Goal: Find specific page/section: Find specific page/section

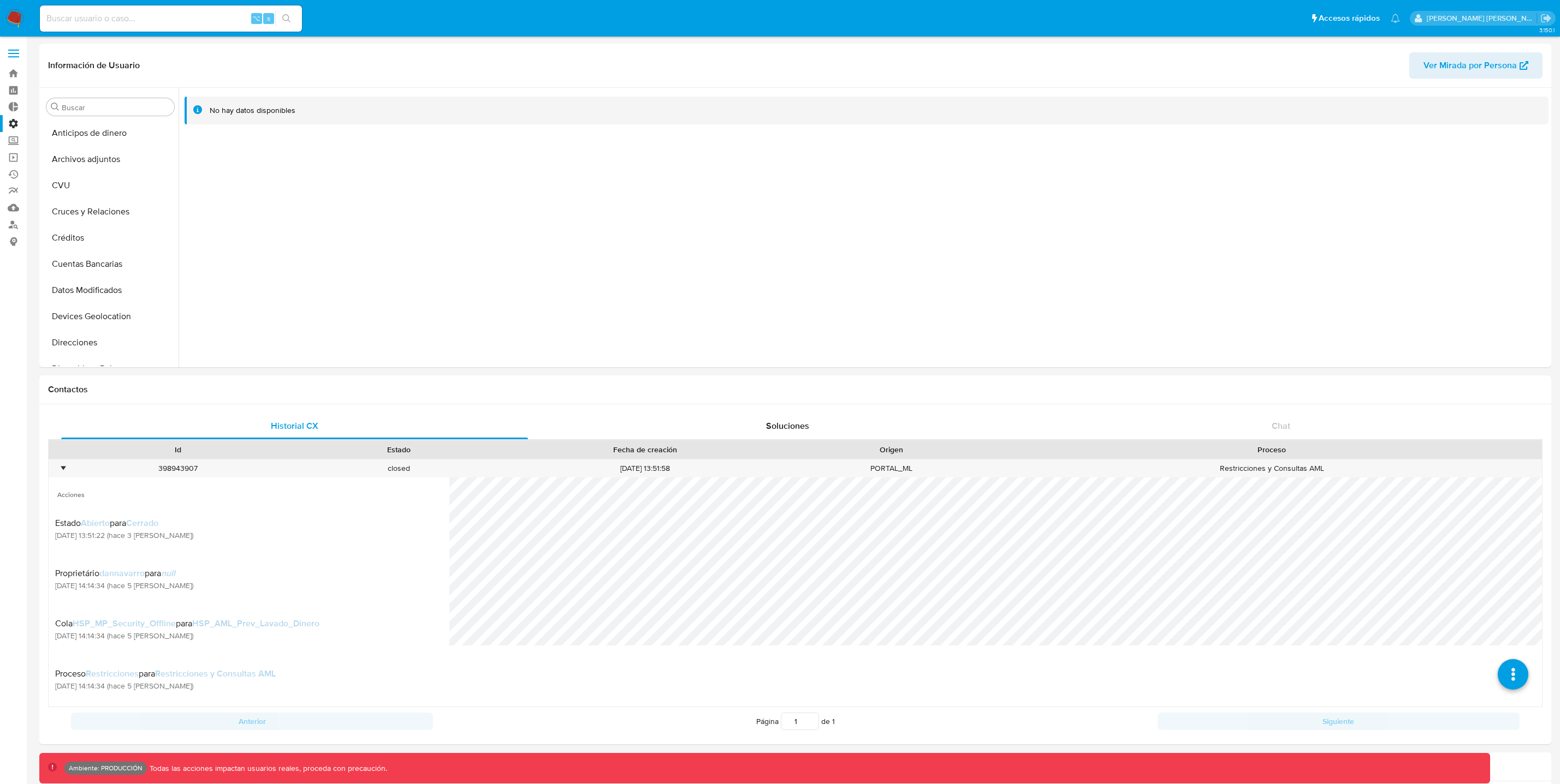
select select "10"
click at [17, 157] on link "Operaciones masivas" at bounding box center [65, 157] width 130 height 17
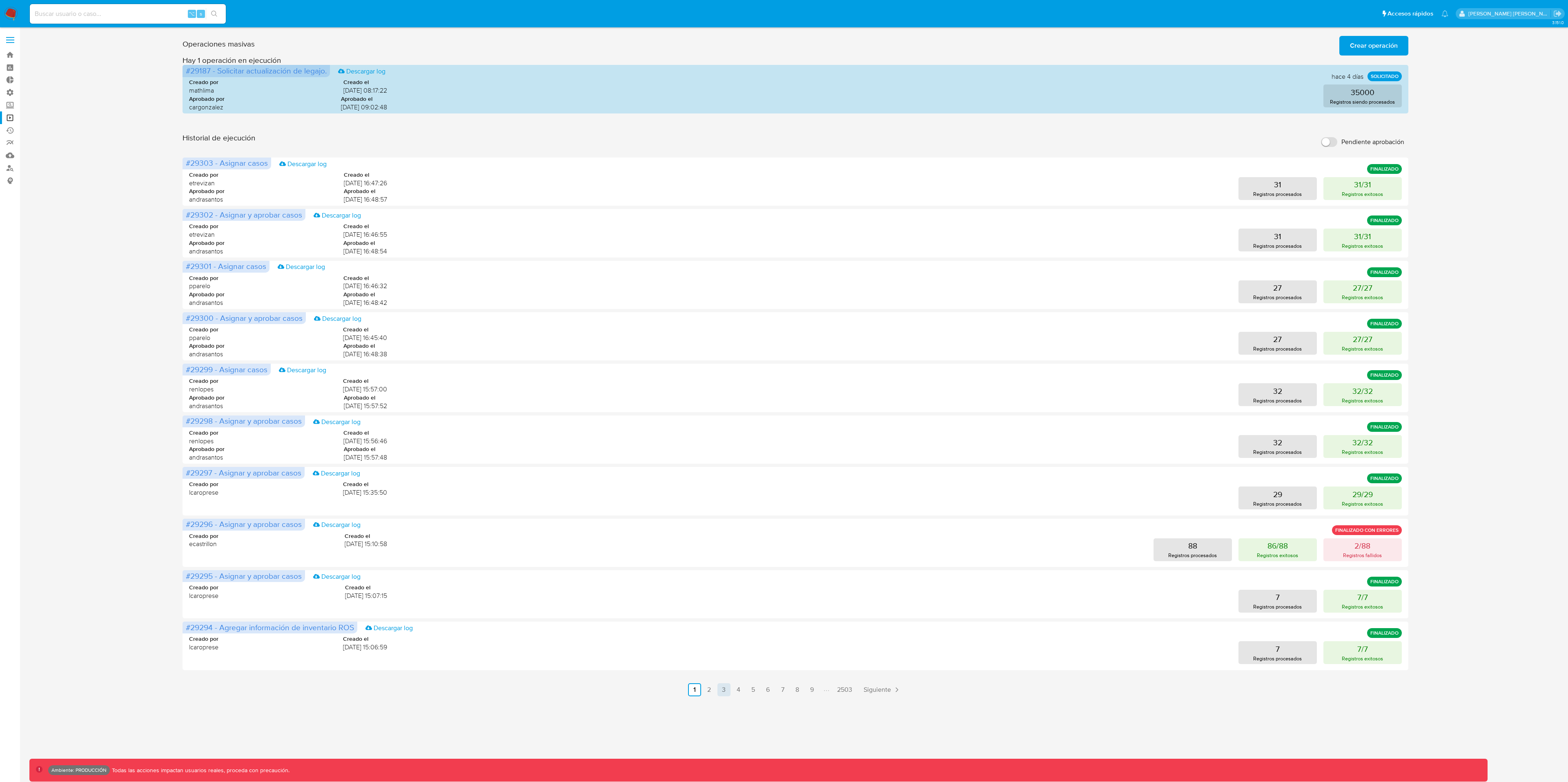
click at [724, 586] on link "3" at bounding box center [724, 689] width 13 height 13
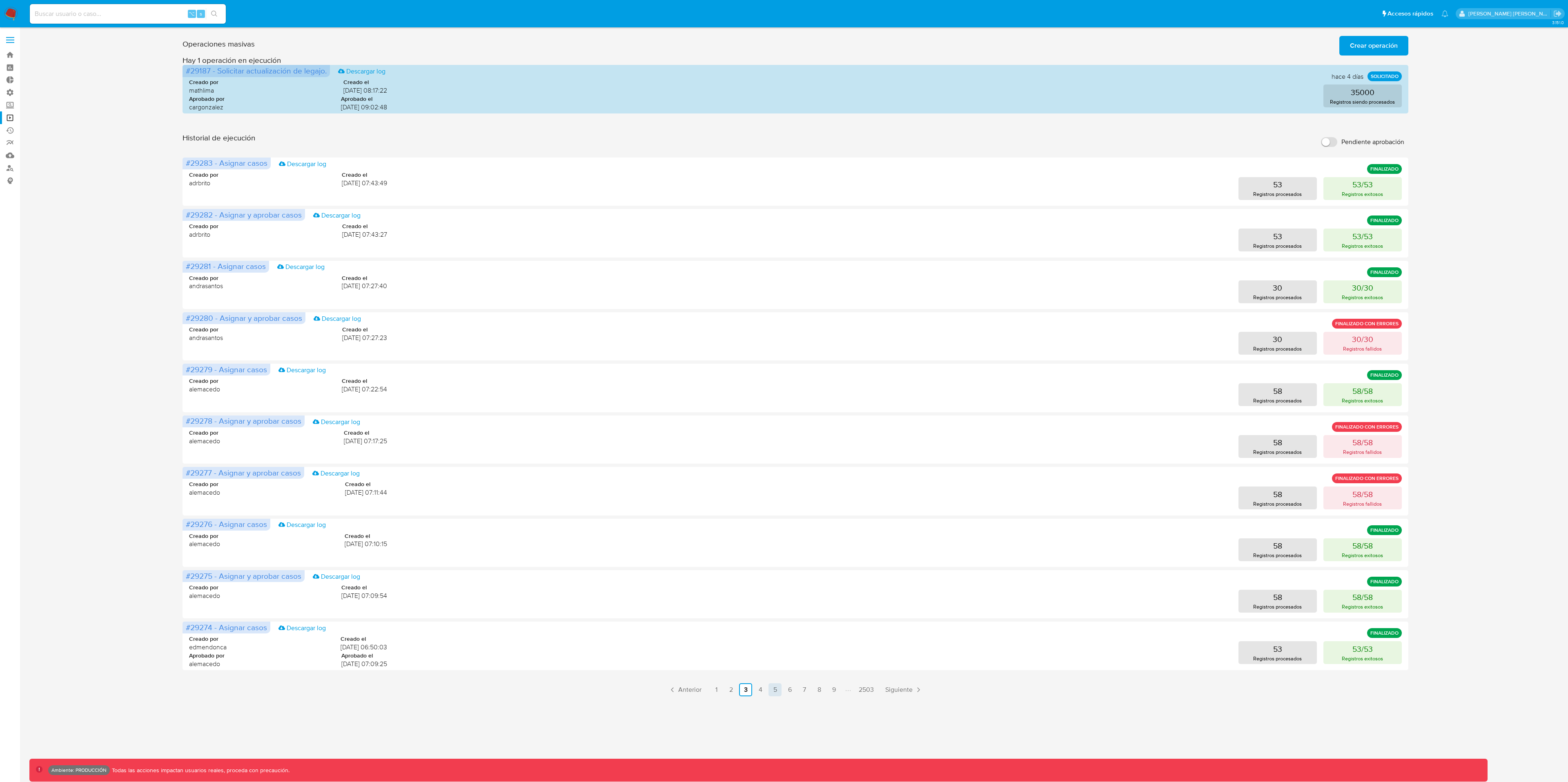
click at [776, 586] on link "5" at bounding box center [775, 689] width 13 height 13
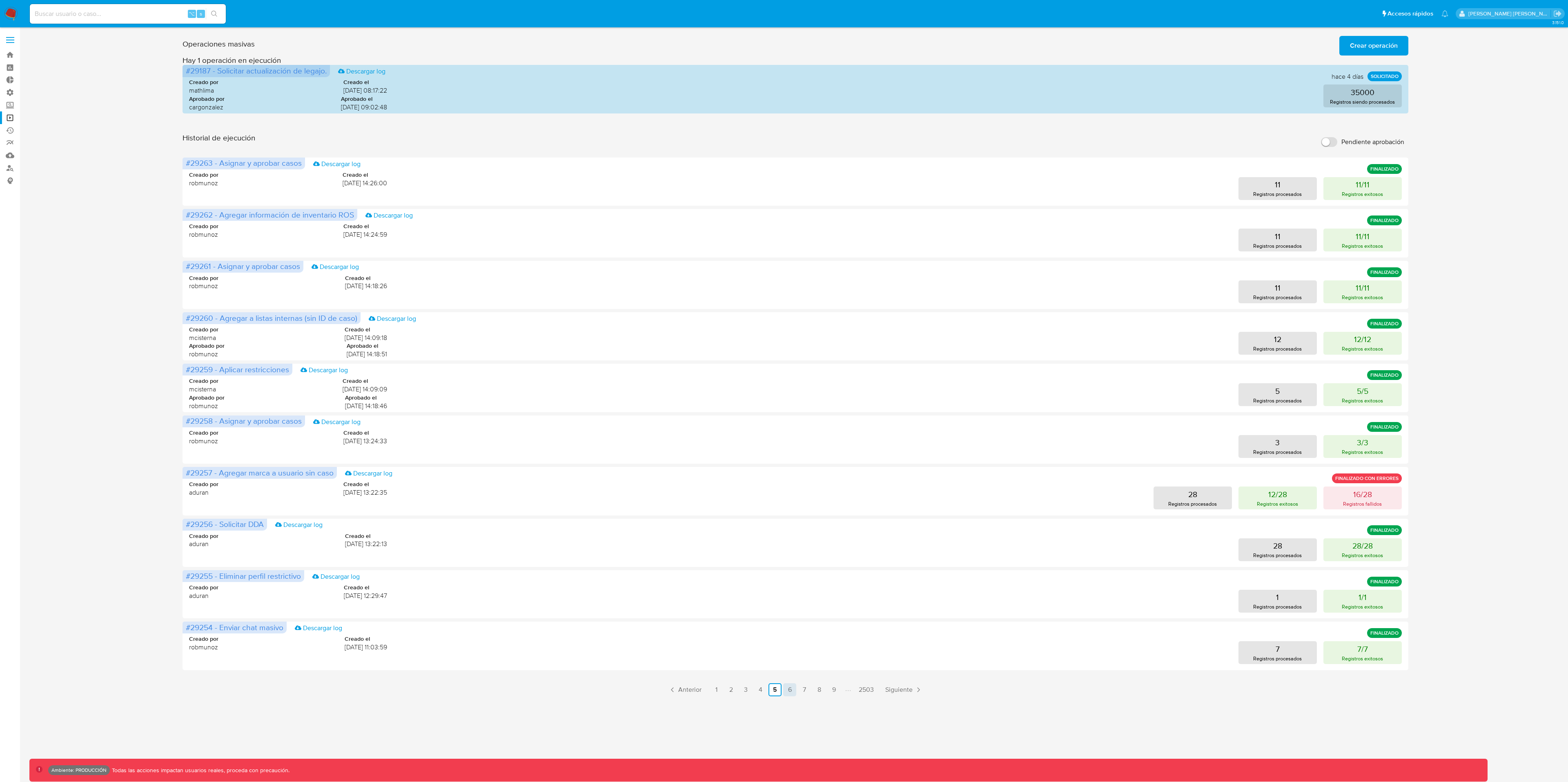
click at [793, 586] on link "6" at bounding box center [789, 689] width 13 height 13
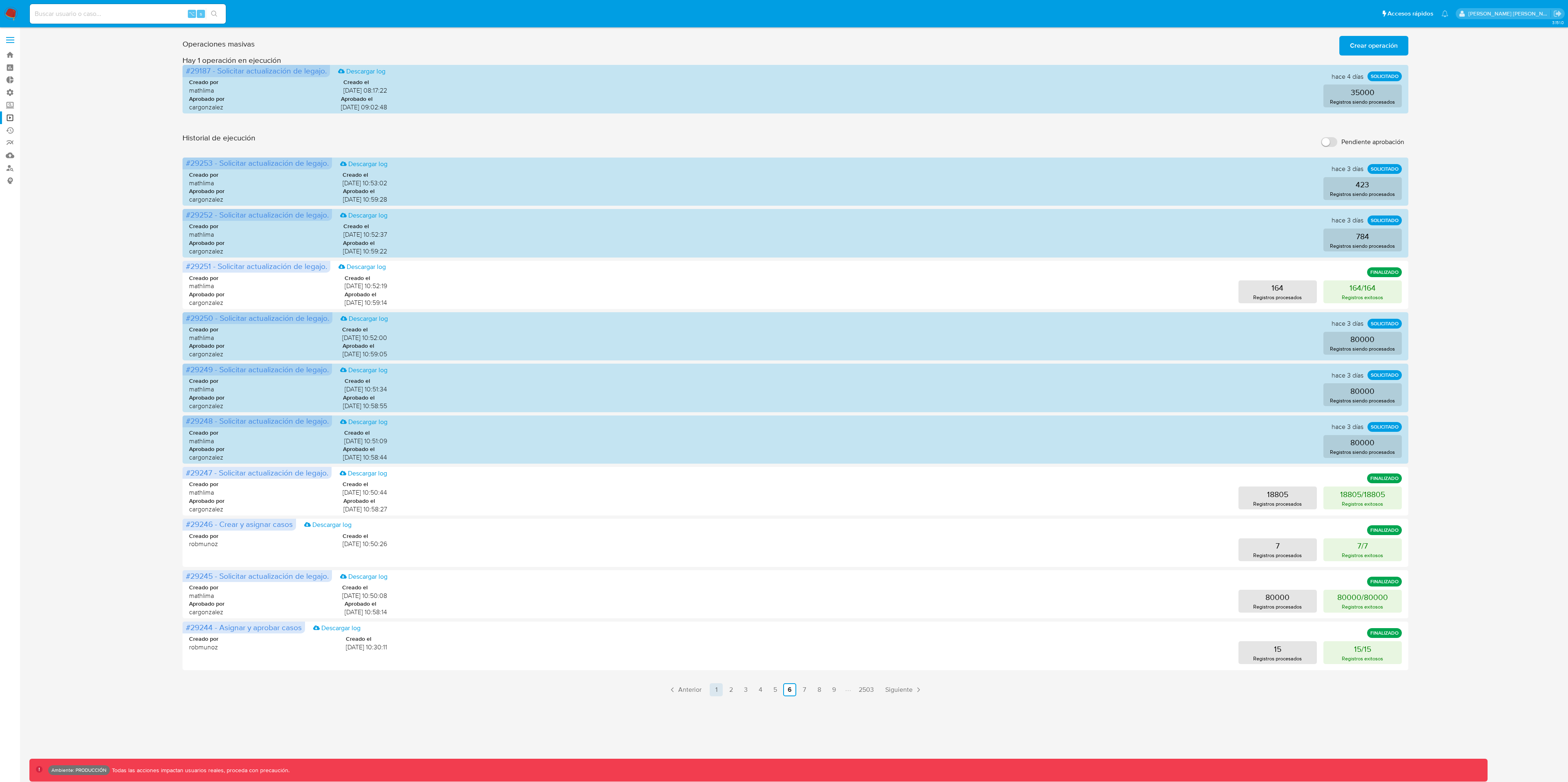
click at [715, 586] on link "1" at bounding box center [716, 689] width 13 height 13
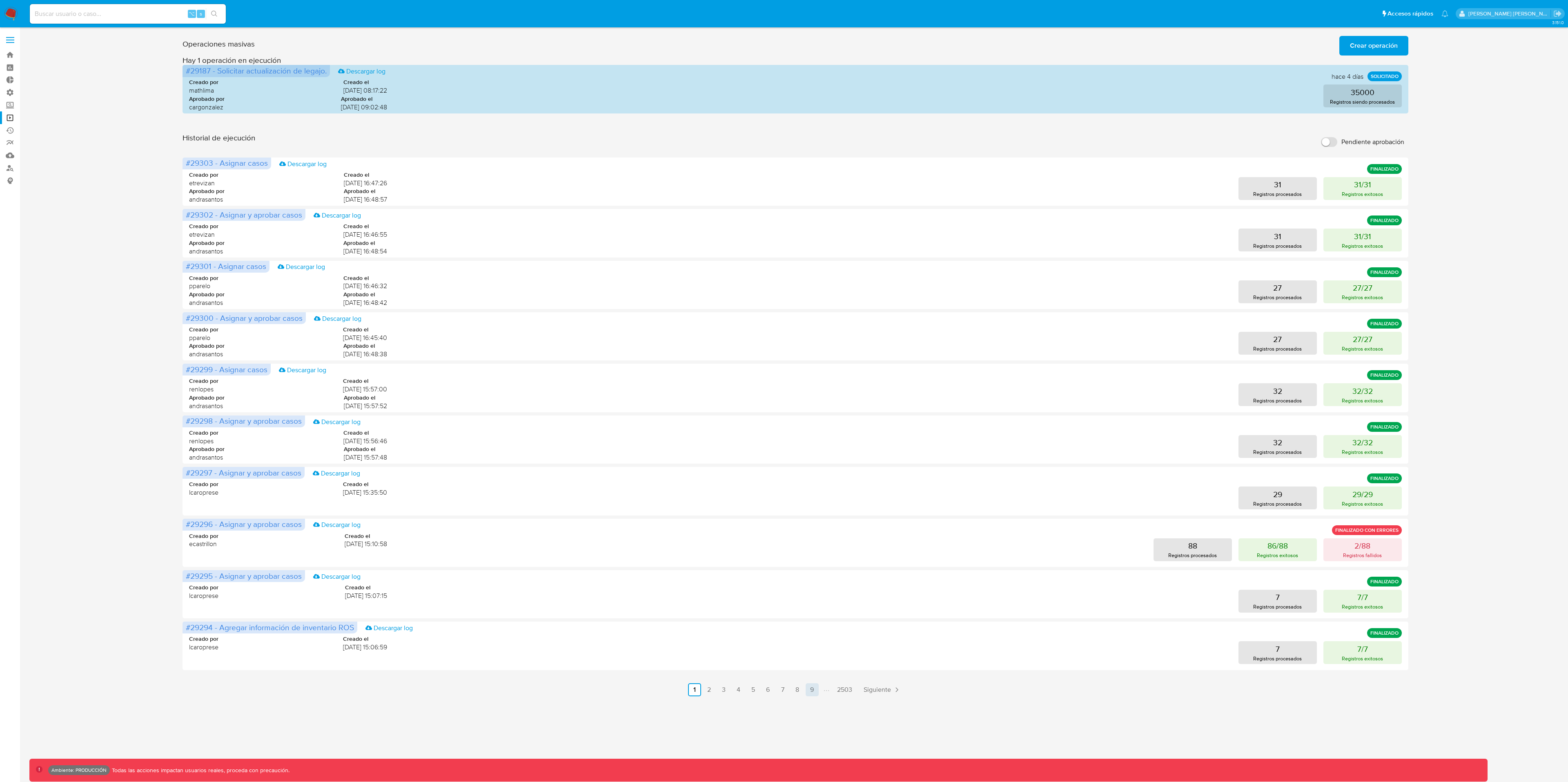
click at [813, 586] on link "9" at bounding box center [812, 689] width 13 height 13
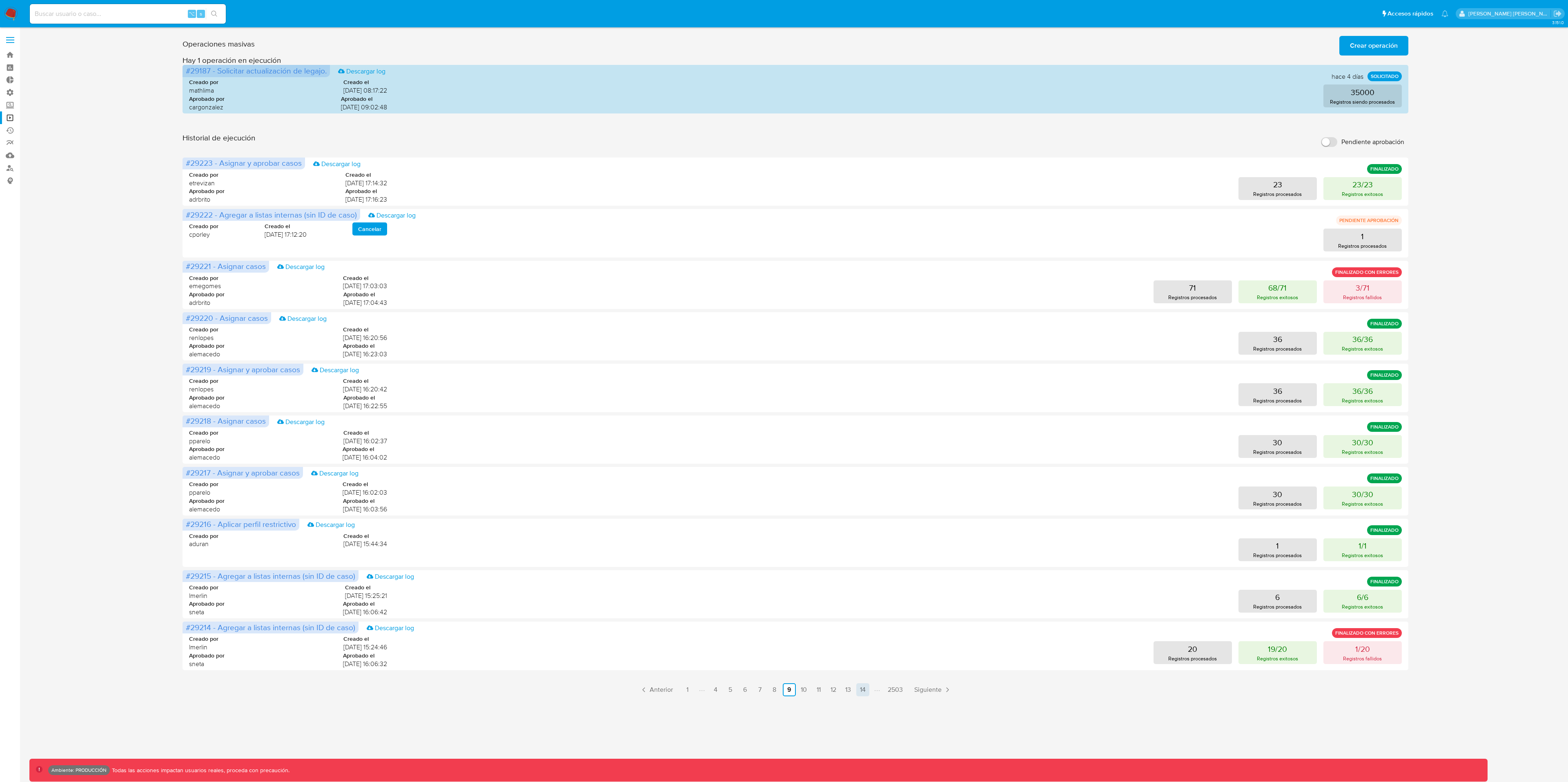
click at [861, 586] on link "14" at bounding box center [863, 689] width 13 height 13
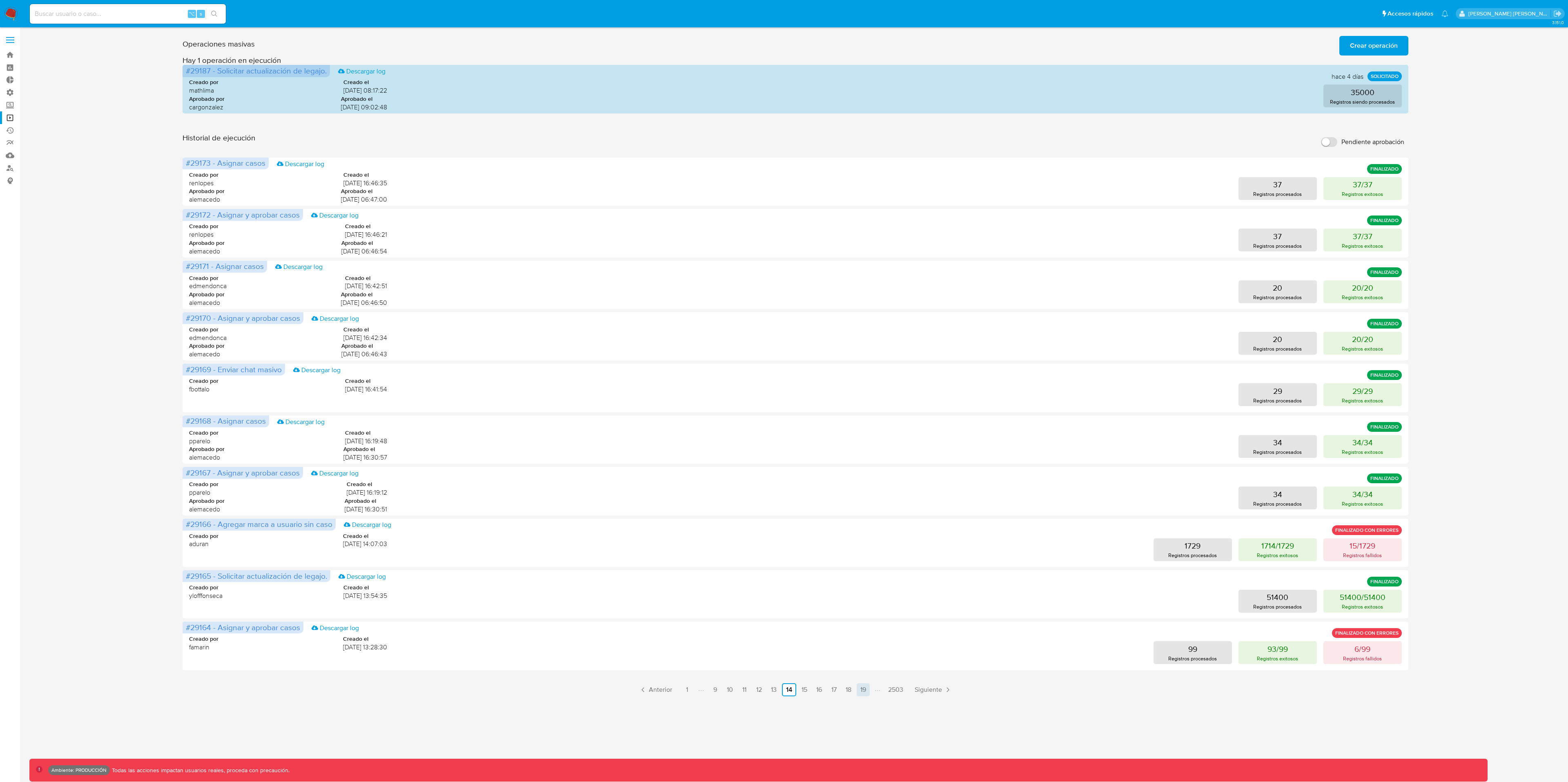
click at [868, 586] on link "19" at bounding box center [863, 689] width 13 height 13
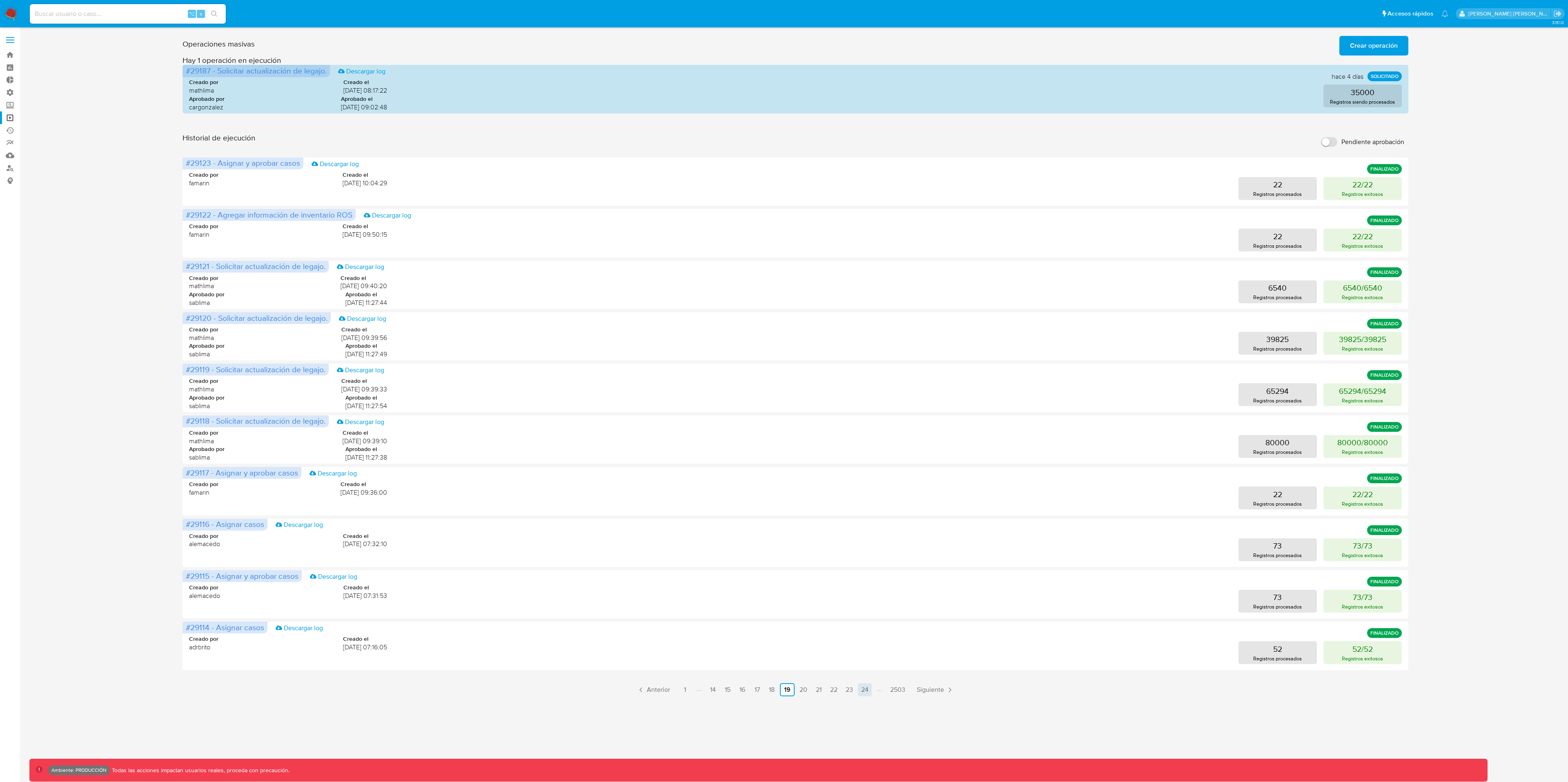
click at [861, 586] on link "24" at bounding box center [864, 689] width 14 height 13
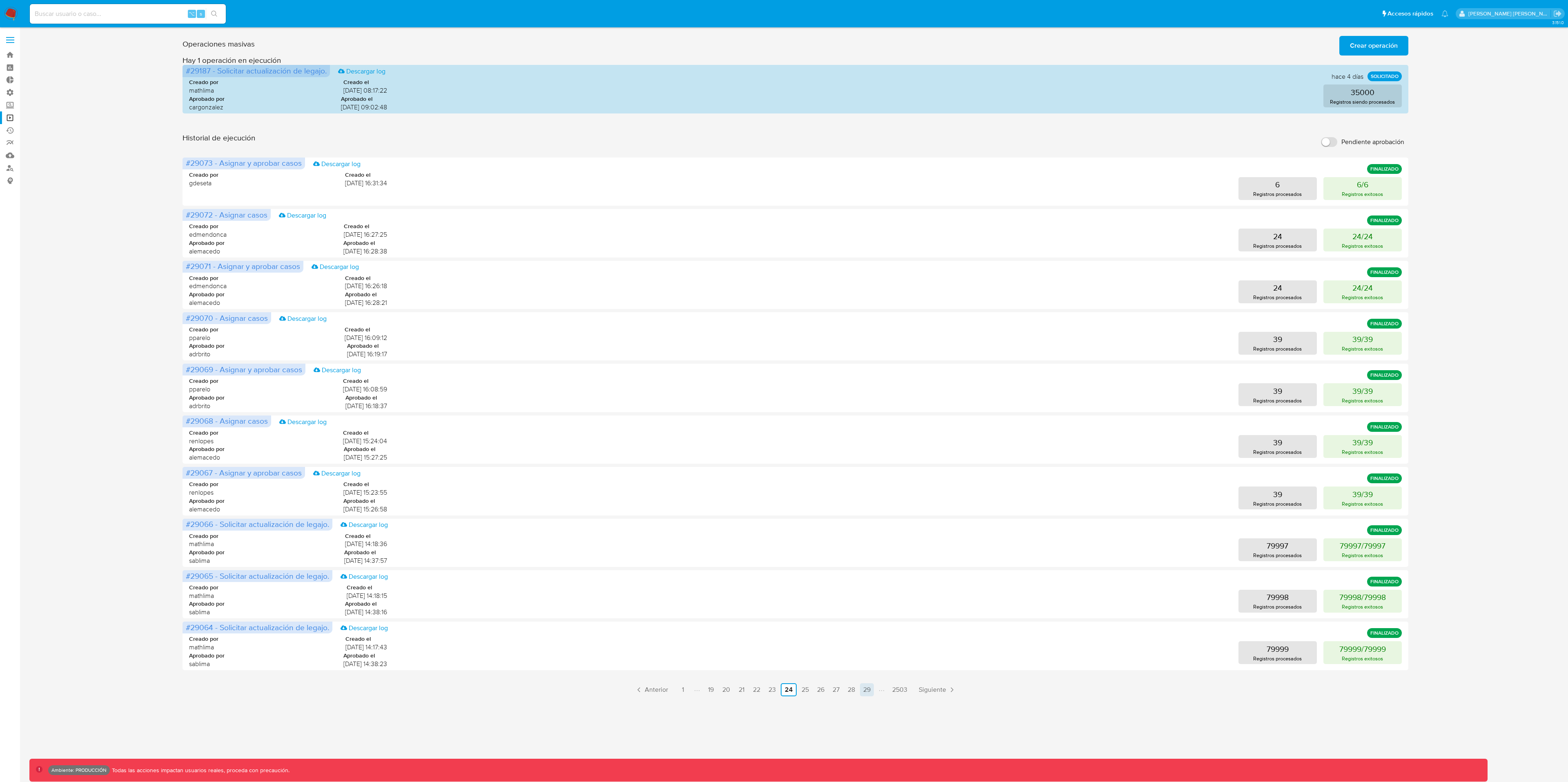
click at [870, 586] on link "29" at bounding box center [867, 689] width 14 height 13
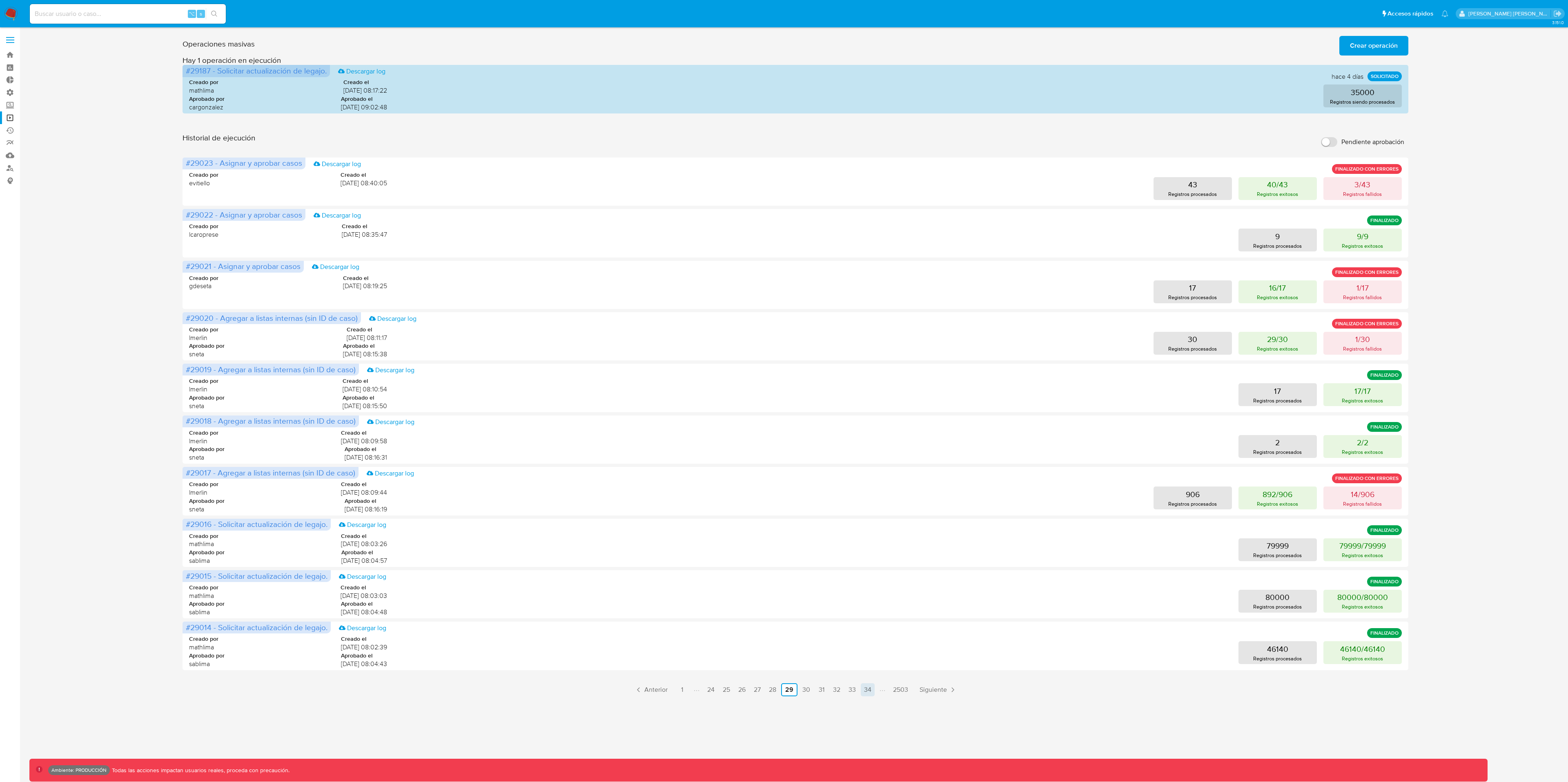
click at [870, 586] on link "34" at bounding box center [867, 689] width 14 height 13
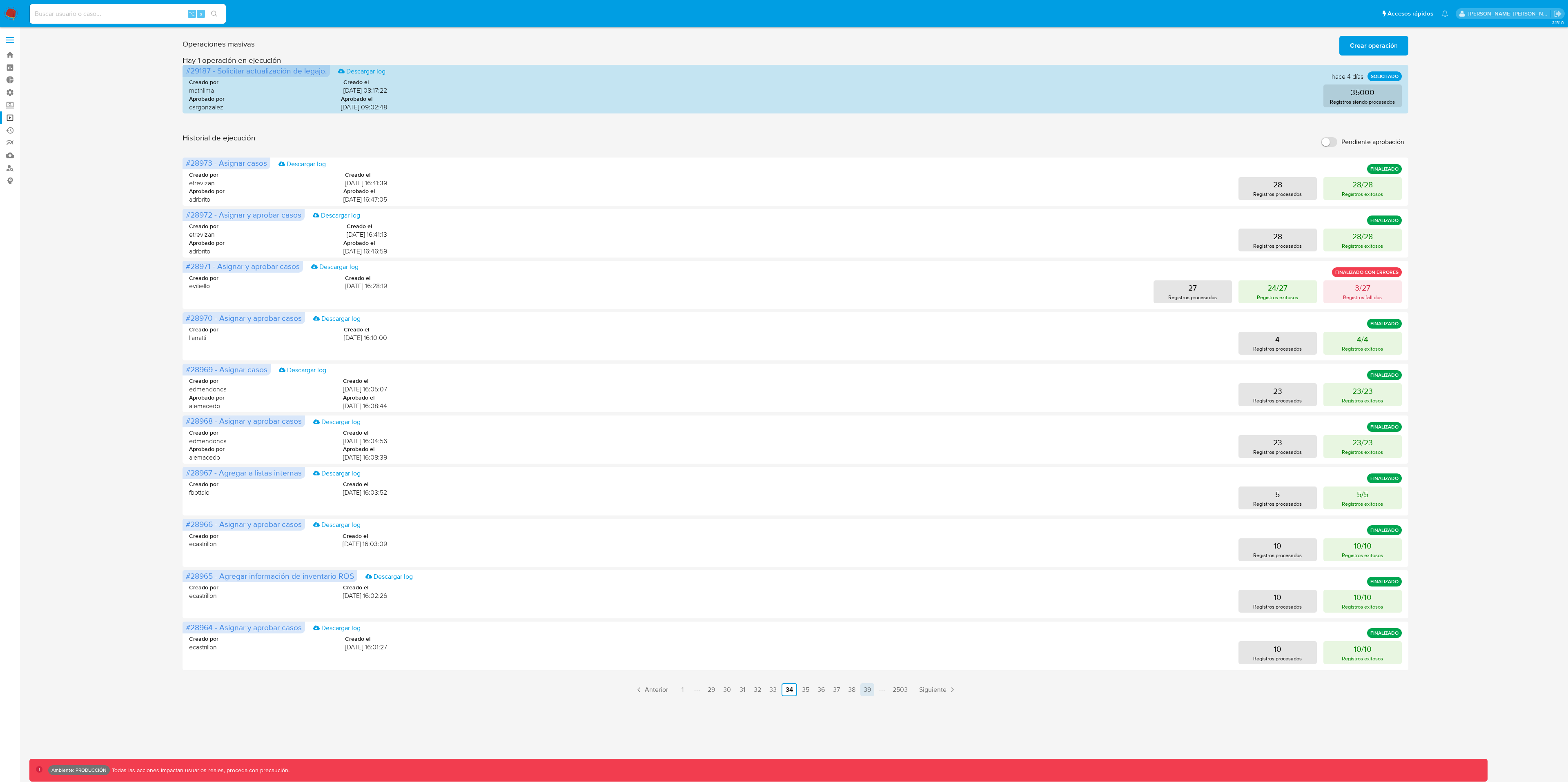
click at [865, 586] on link "39" at bounding box center [867, 689] width 14 height 13
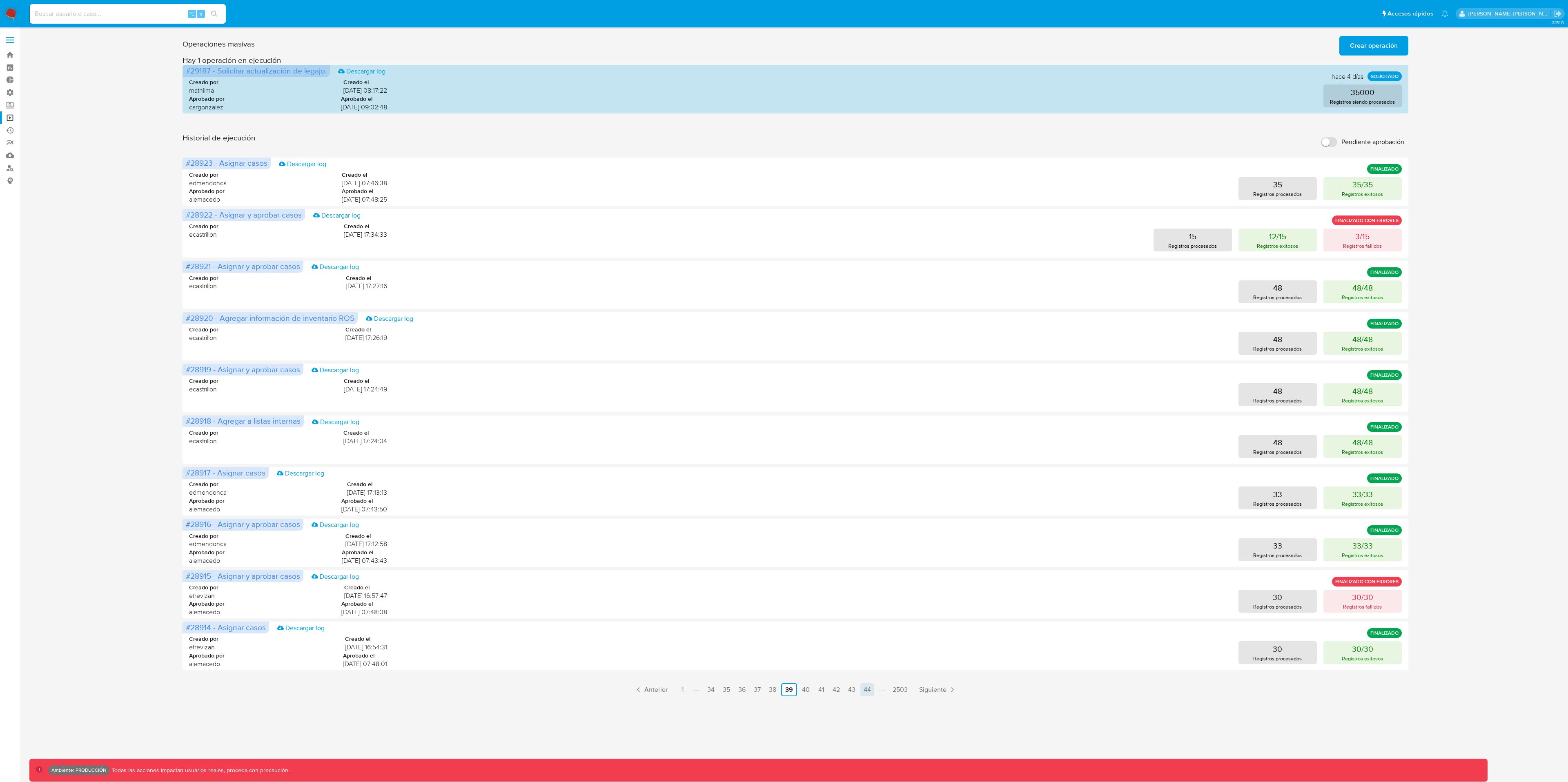
click at [866, 586] on link "44" at bounding box center [867, 689] width 14 height 13
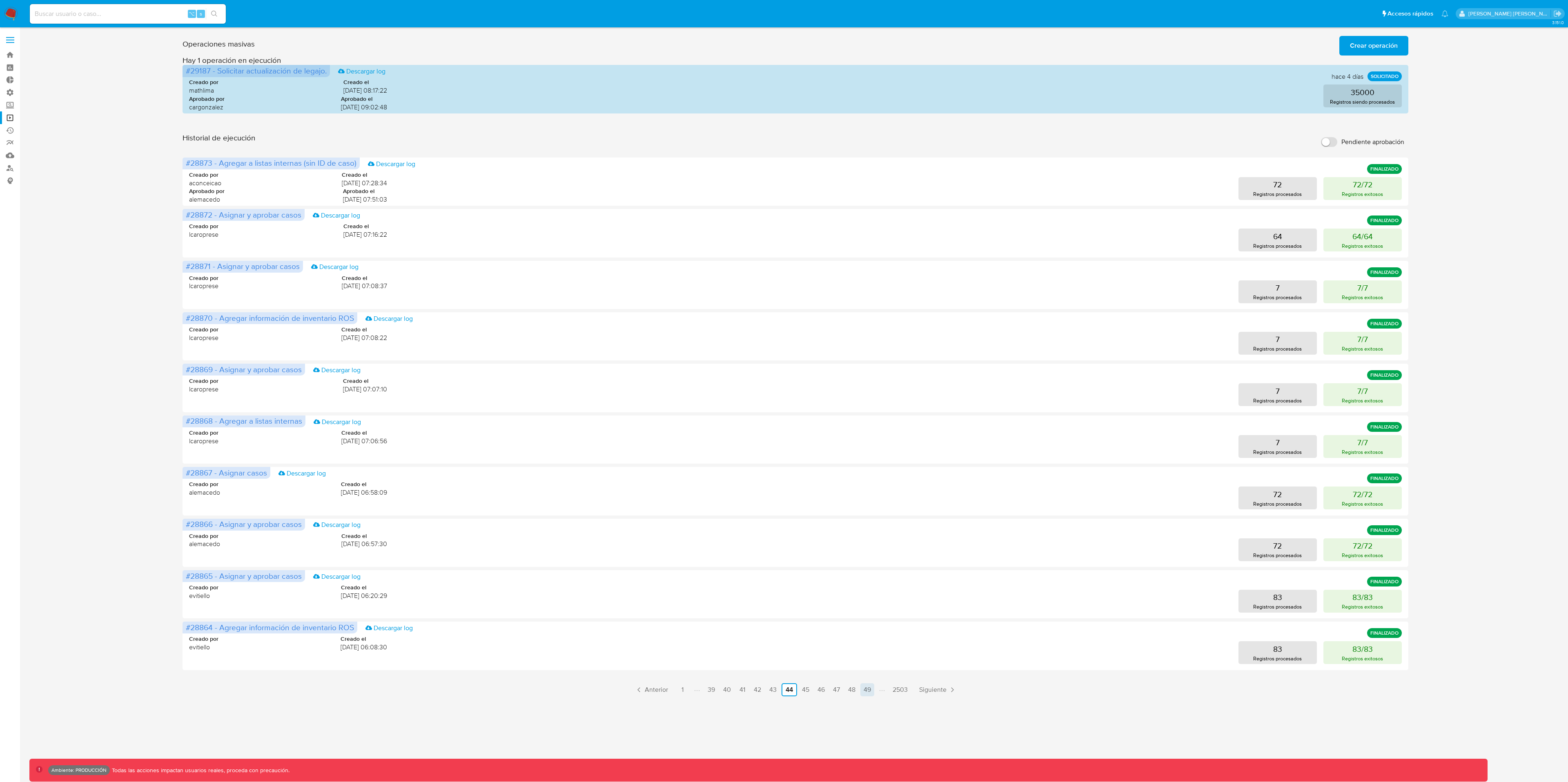
click at [872, 586] on link "49" at bounding box center [867, 689] width 14 height 13
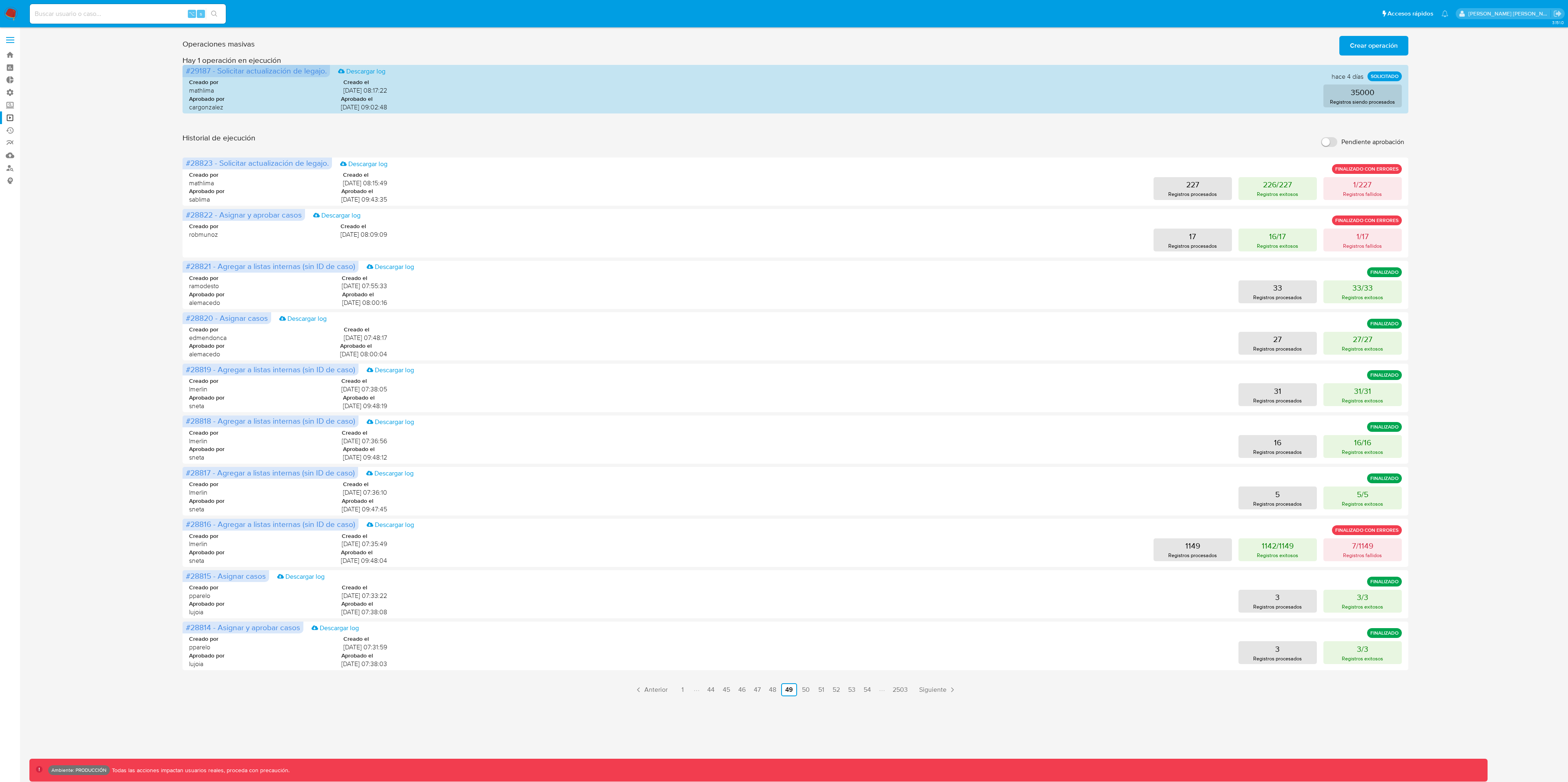
click at [872, 586] on link "54" at bounding box center [867, 689] width 14 height 13
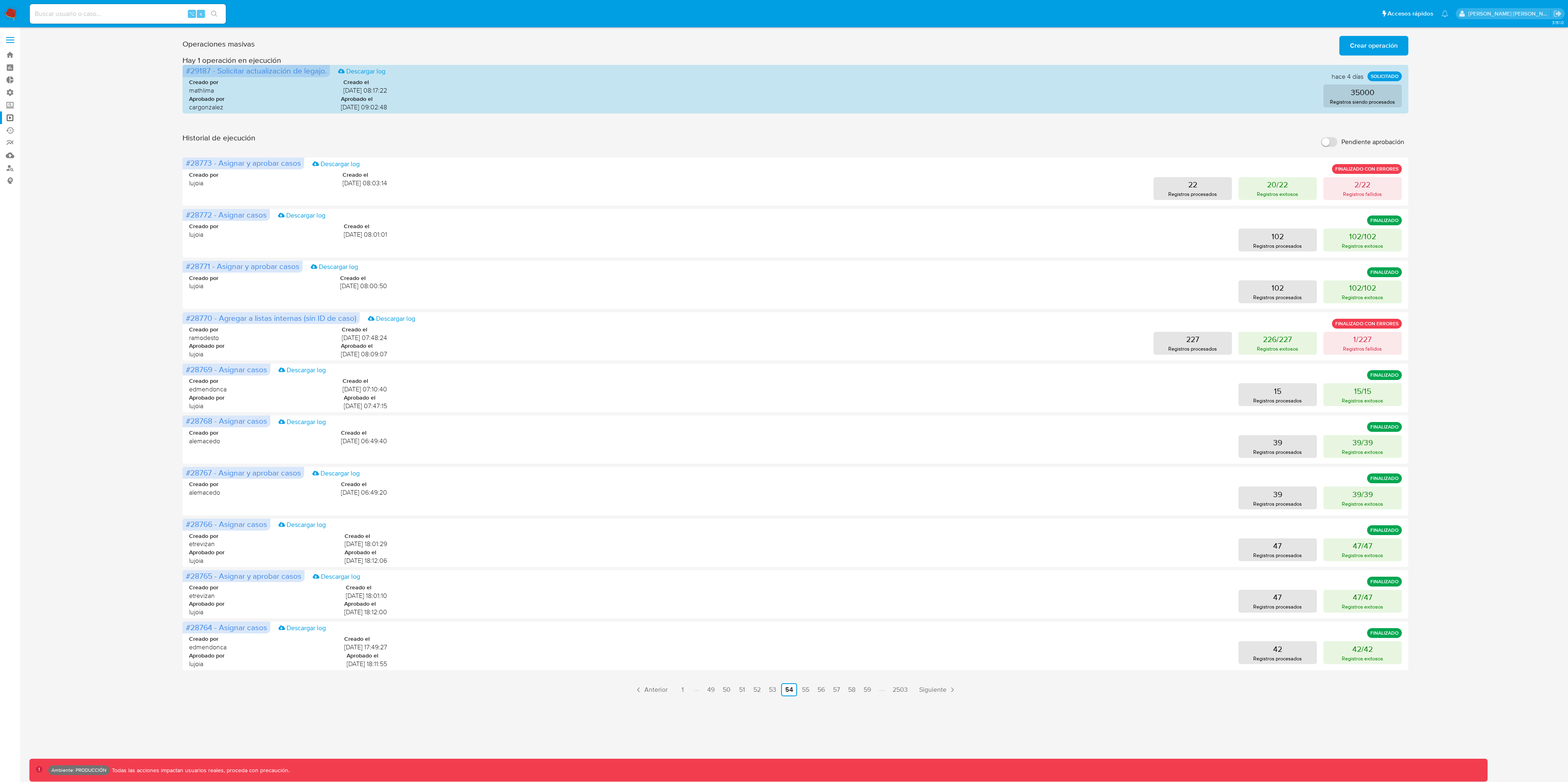
click at [872, 586] on link "59" at bounding box center [867, 689] width 14 height 13
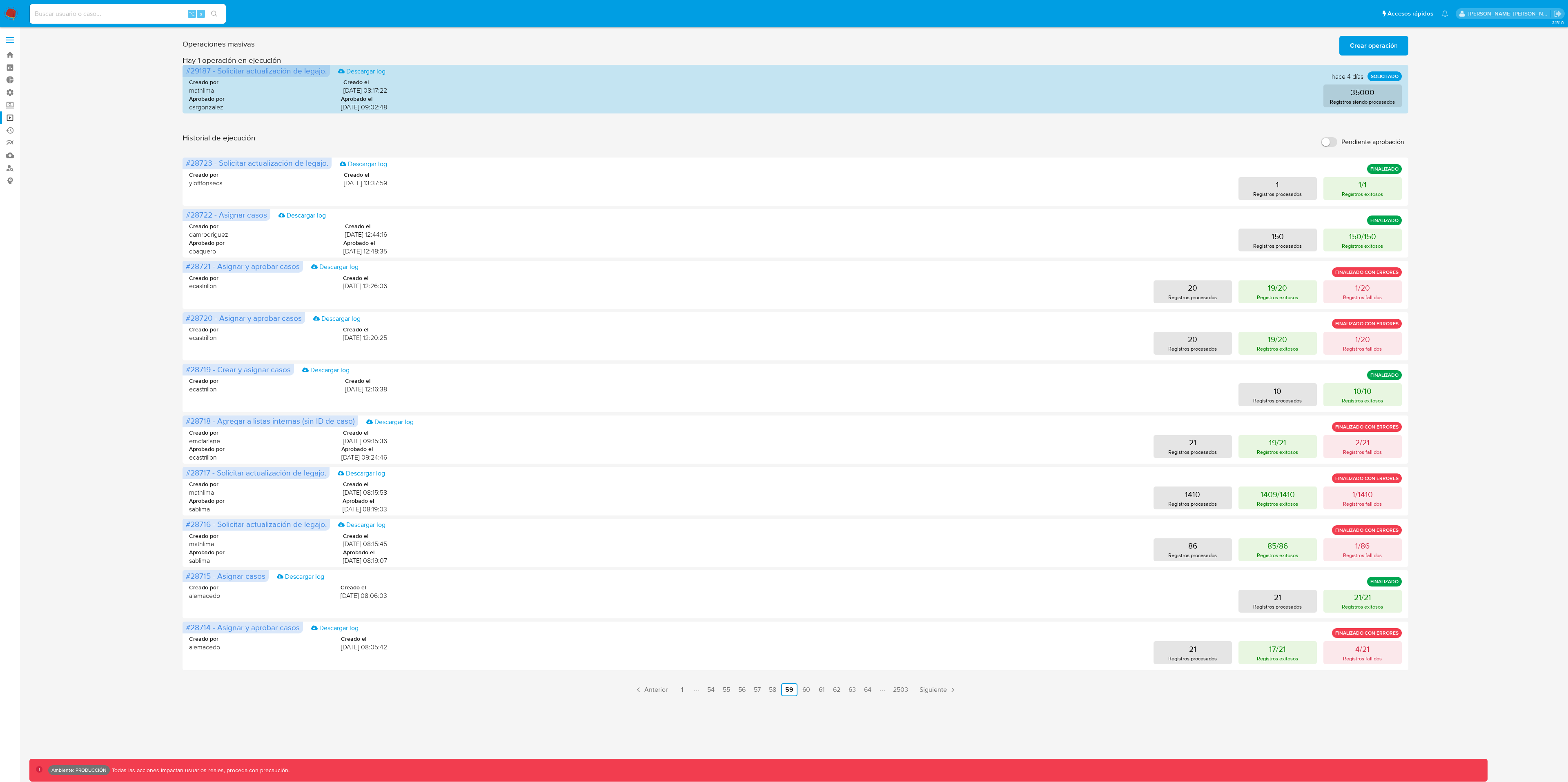
click at [872, 586] on link "64" at bounding box center [867, 689] width 14 height 13
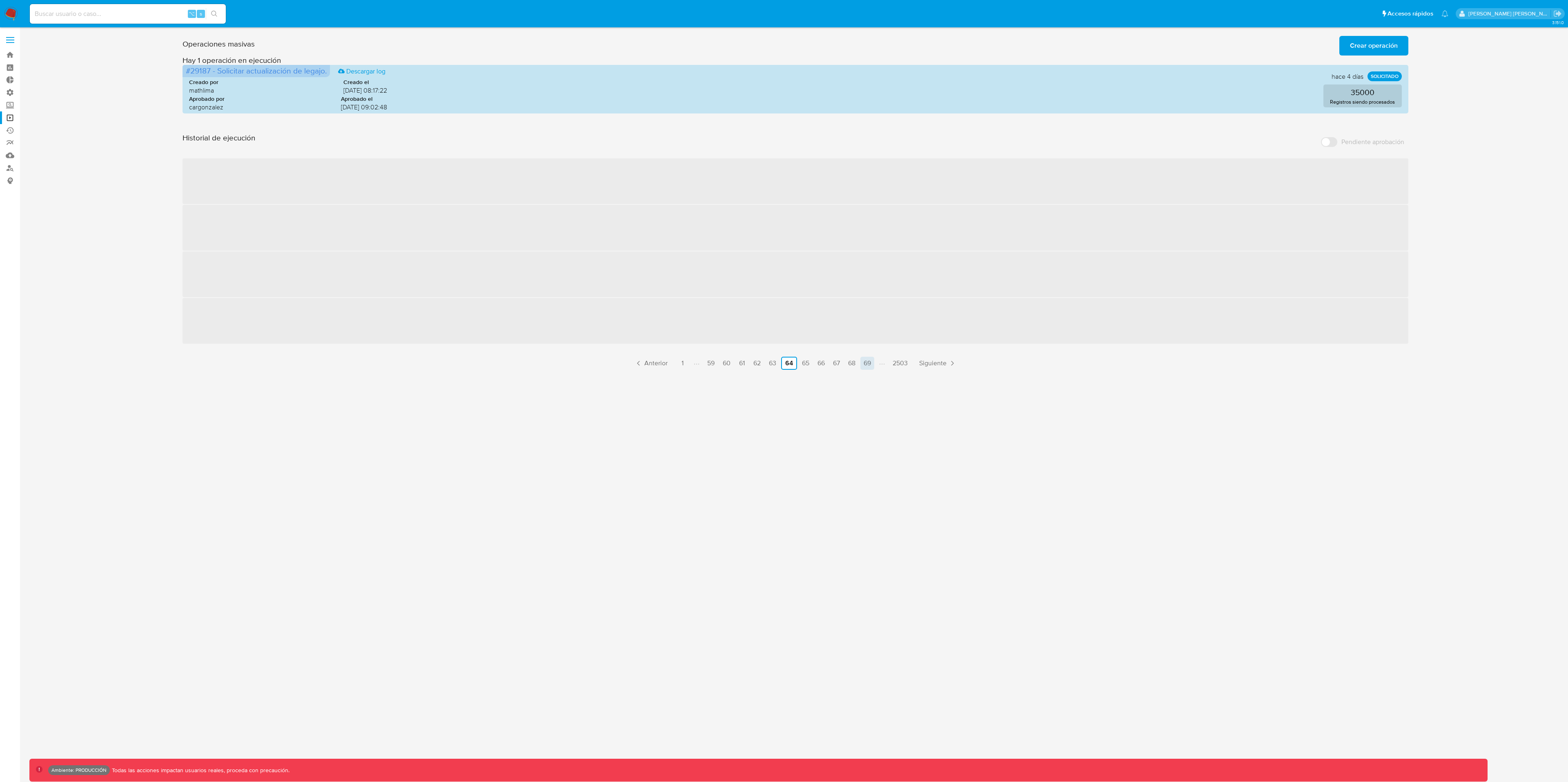
click at [874, 362] on link "69" at bounding box center [867, 363] width 14 height 13
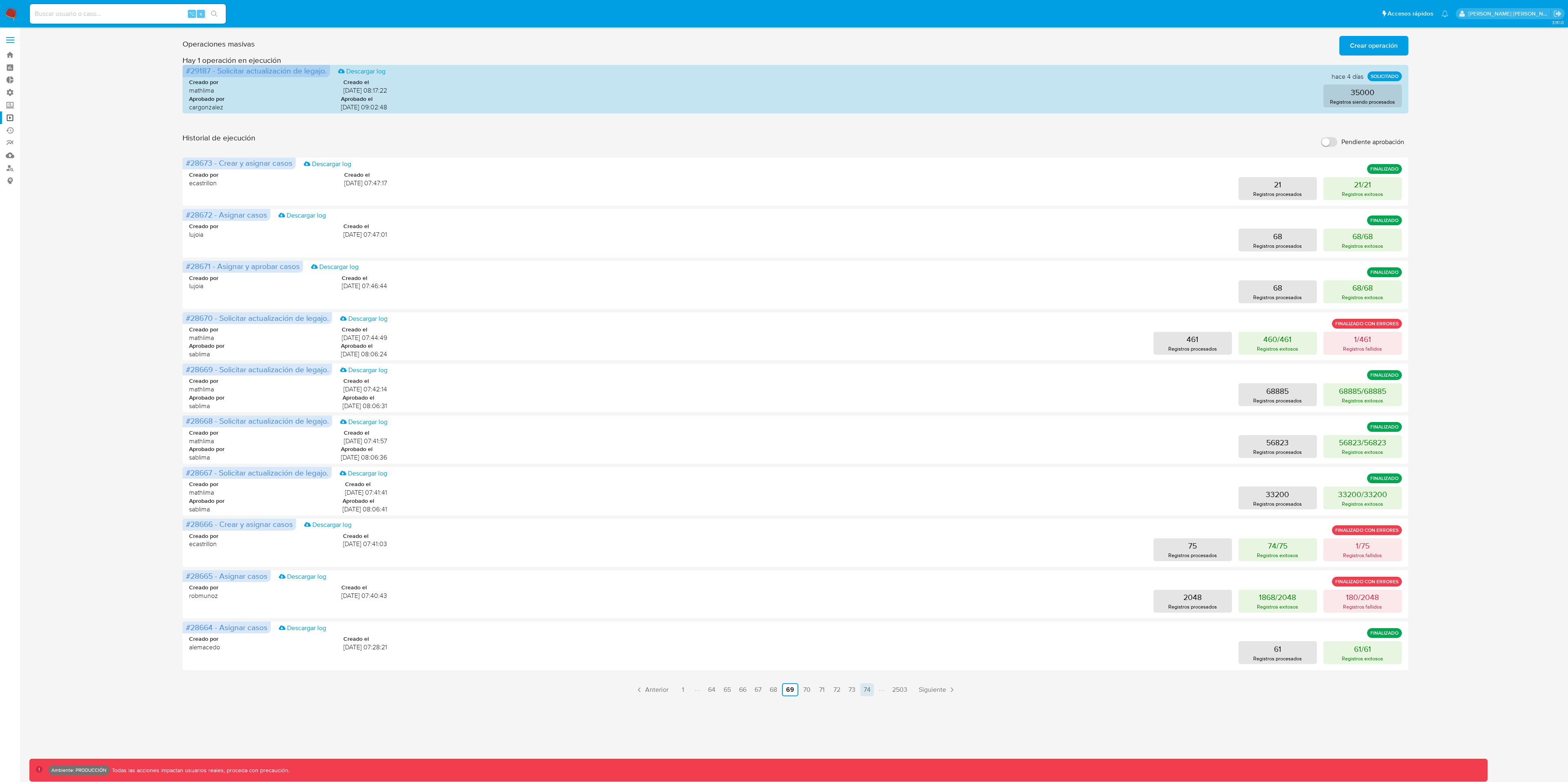
click at [870, 586] on link "74" at bounding box center [867, 689] width 13 height 13
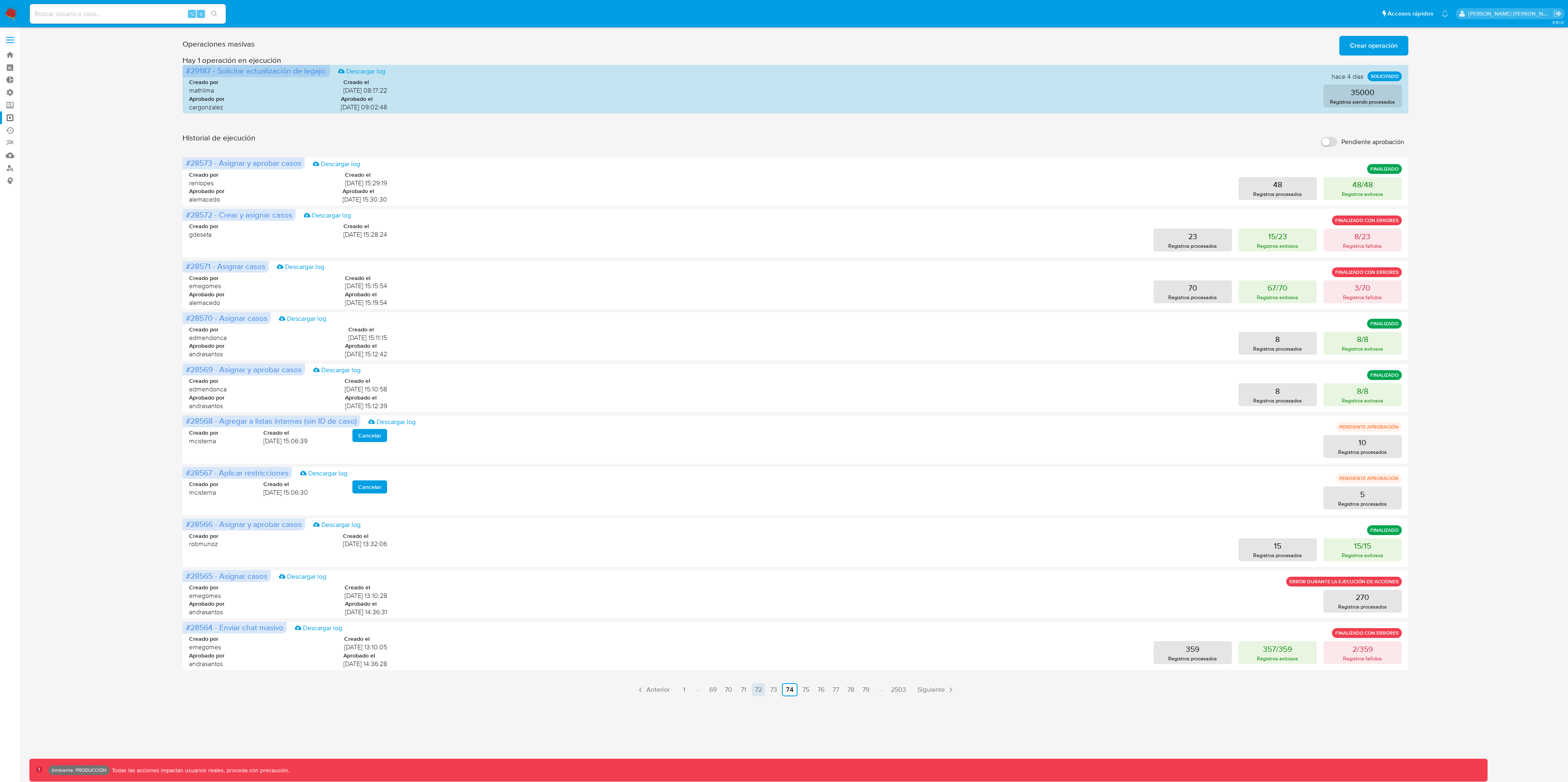
click at [759, 586] on link "72" at bounding box center [758, 689] width 13 height 13
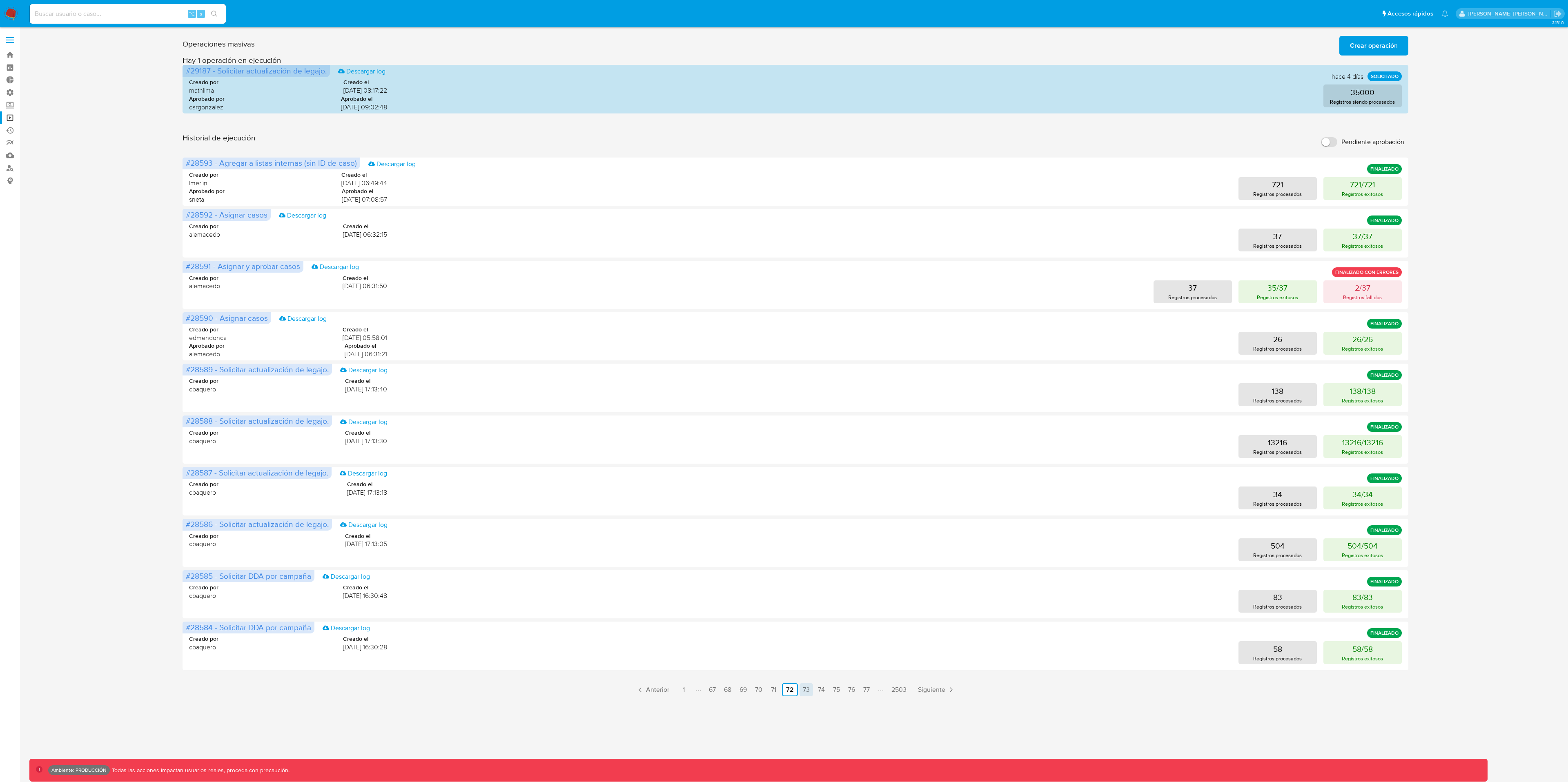
click at [806, 586] on link "73" at bounding box center [806, 689] width 13 height 13
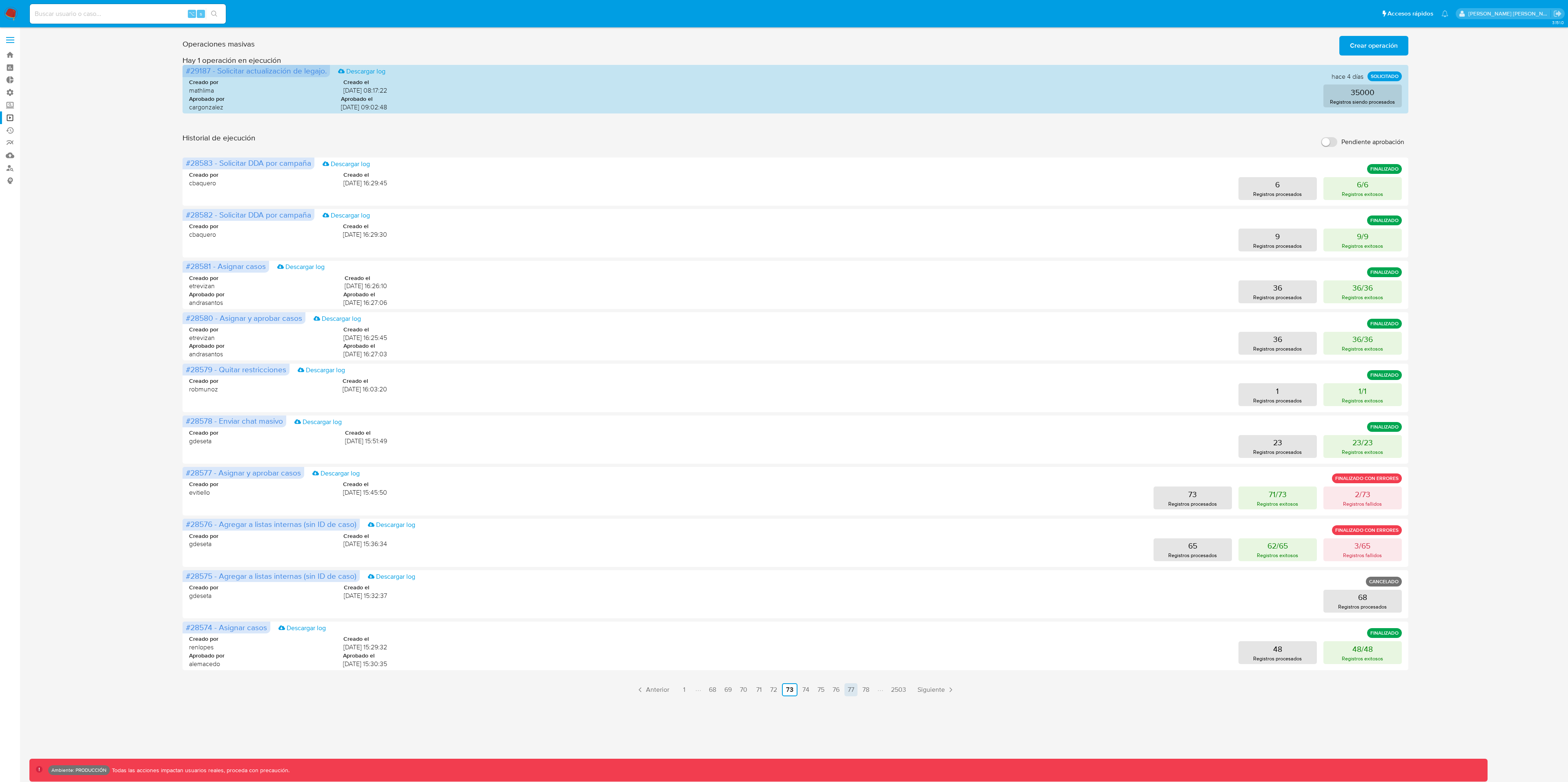
click at [846, 586] on link "77" at bounding box center [850, 689] width 13 height 13
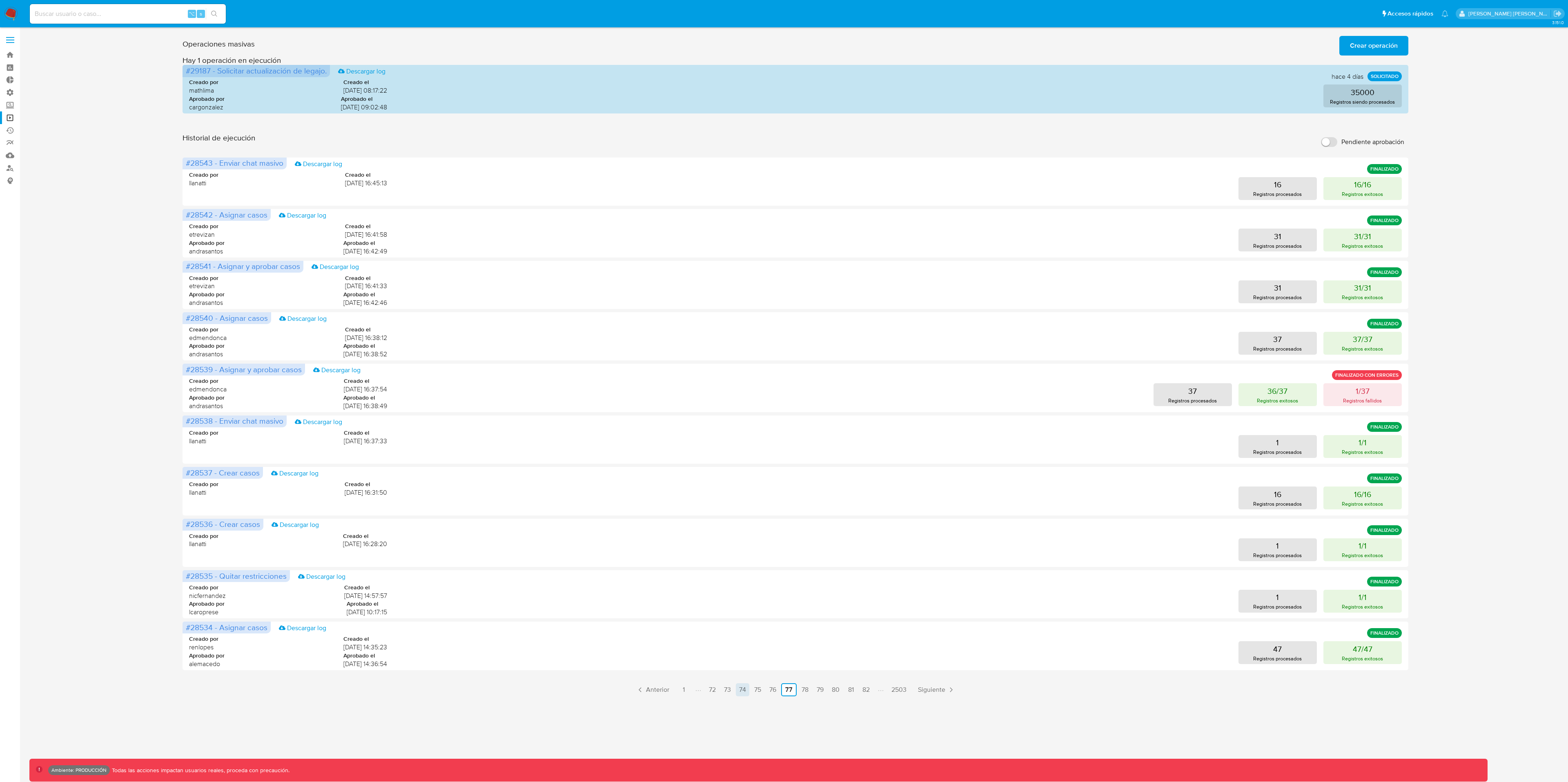
click at [736, 586] on link "74" at bounding box center [743, 689] width 13 height 13
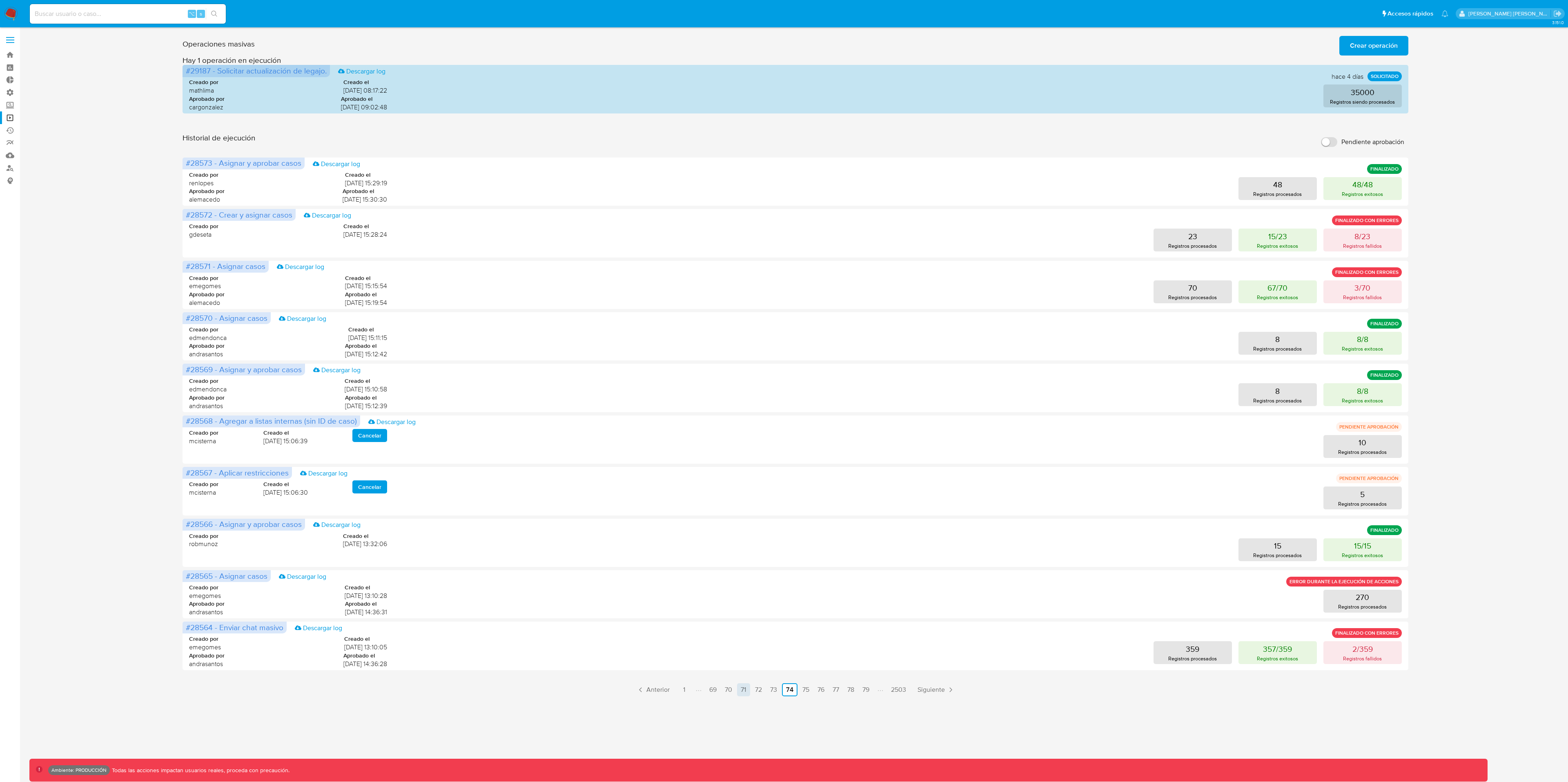
click at [741, 586] on link "71" at bounding box center [743, 689] width 13 height 13
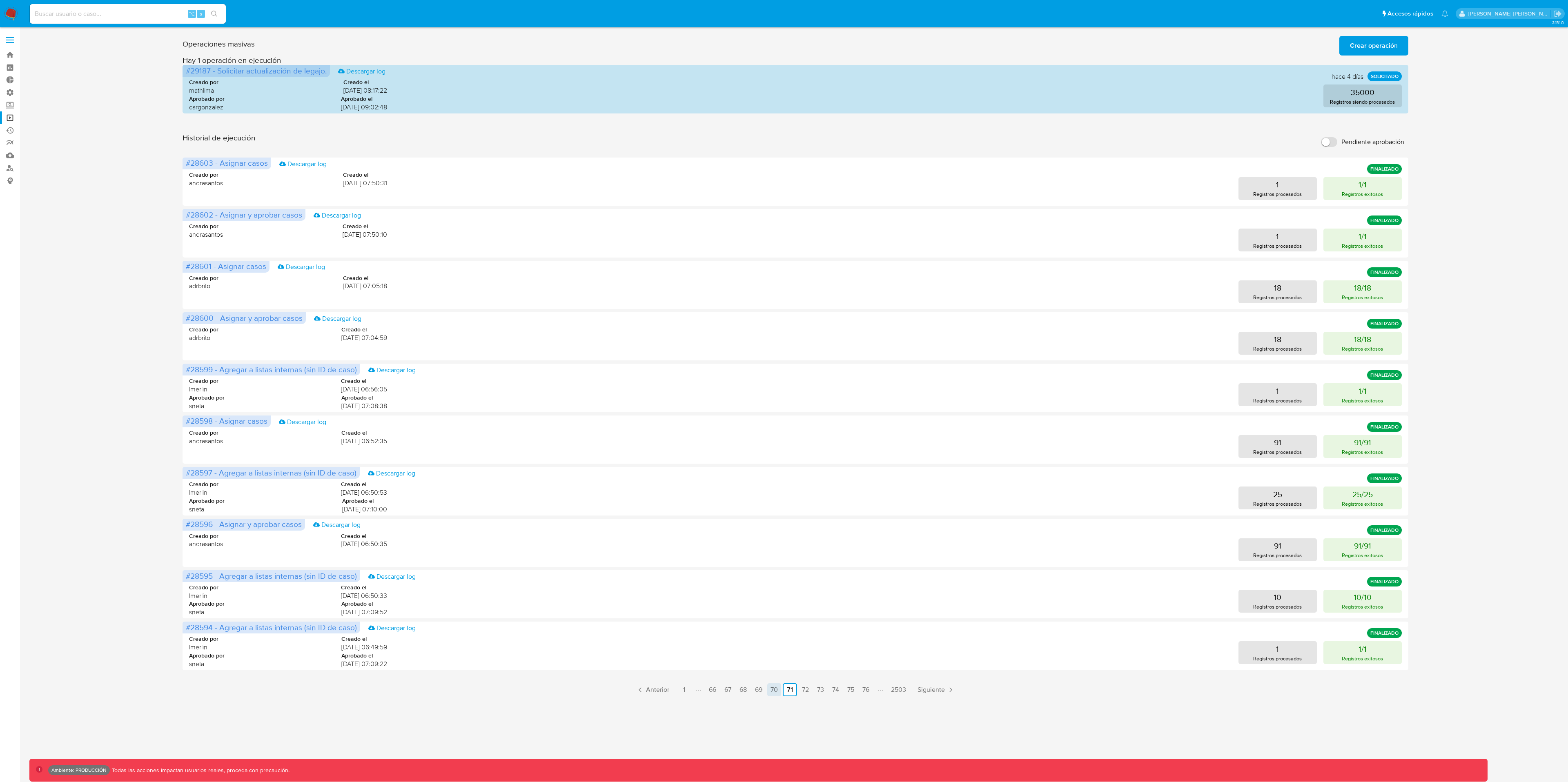
click at [774, 586] on link "70" at bounding box center [774, 689] width 14 height 13
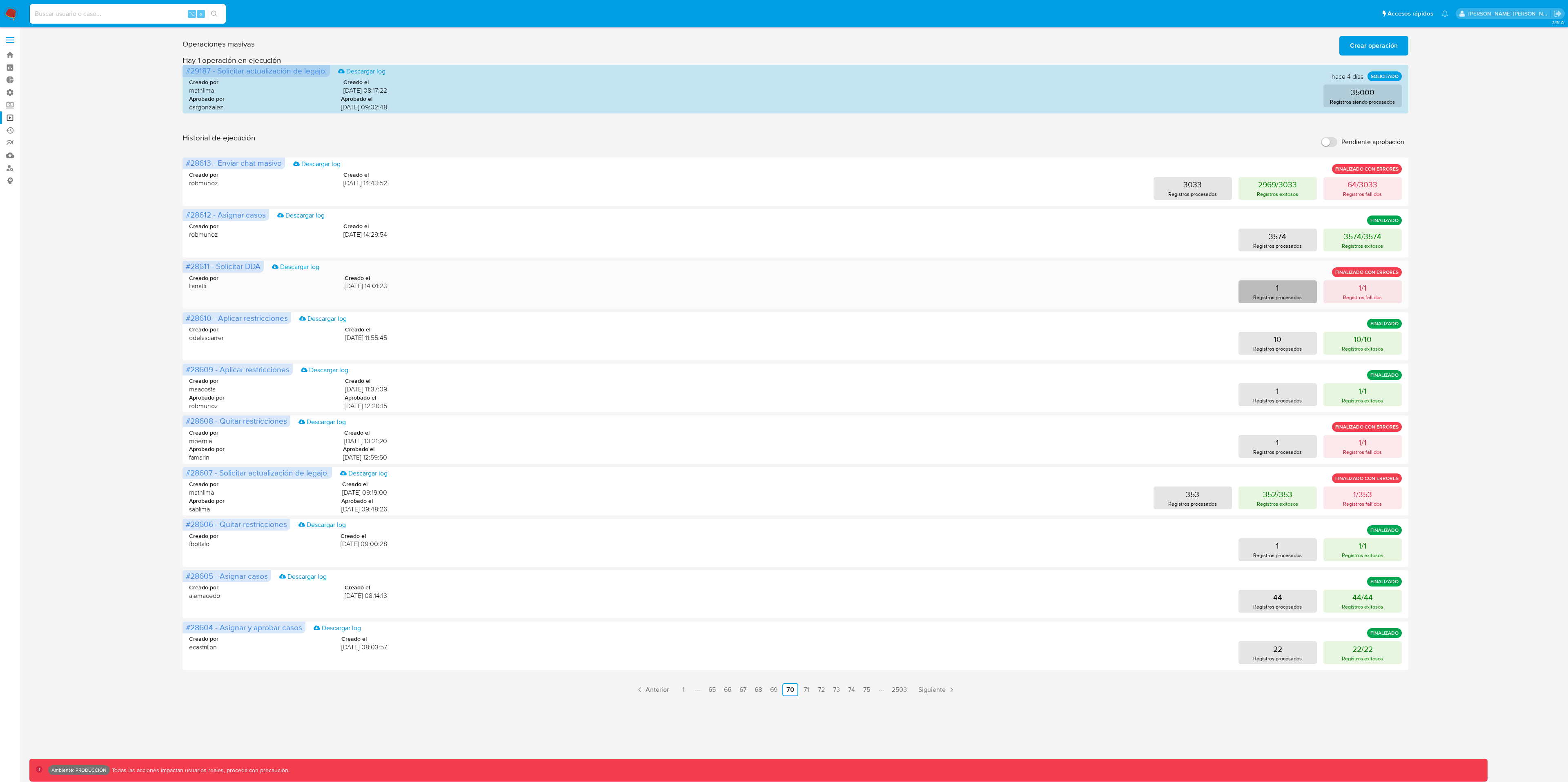
click at [1175, 291] on button "1 Registros procesados" at bounding box center [1278, 292] width 79 height 23
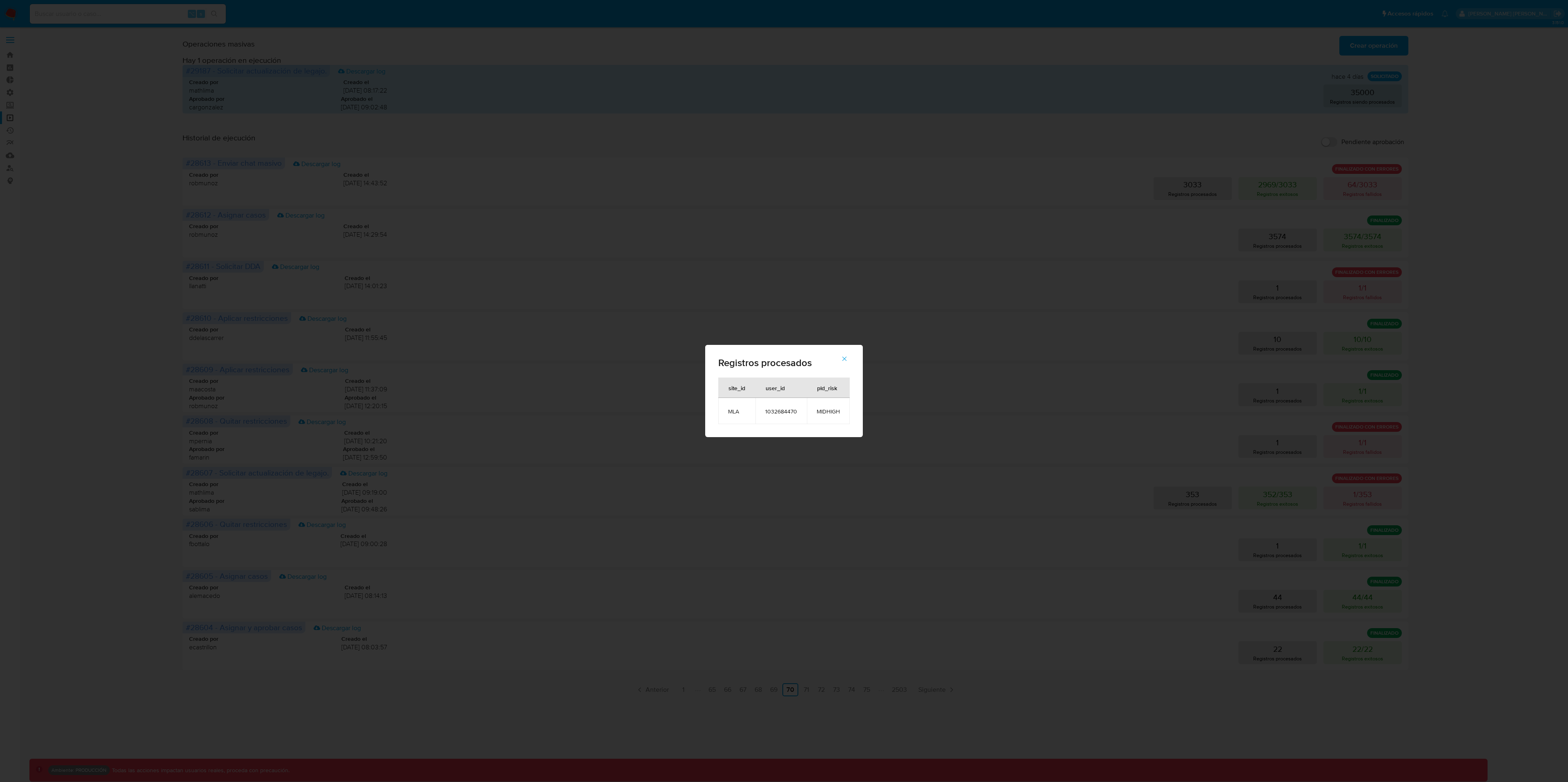
click at [778, 413] on span "1032684470" at bounding box center [781, 411] width 32 height 7
